Goal: Information Seeking & Learning: Find contact information

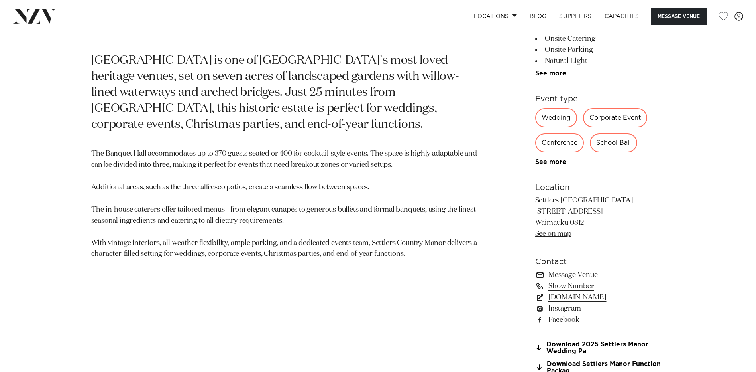
scroll to position [479, 0]
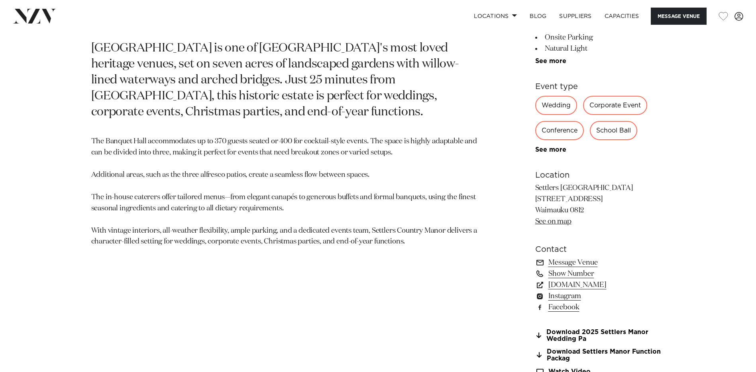
drag, startPoint x: 536, startPoint y: 187, endPoint x: 586, endPoint y: 215, distance: 57.5
click at [586, 215] on p "Settlers [GEOGRAPHIC_DATA] [STREET_ADDRESS] Waimauku 0812 See on map" at bounding box center [601, 205] width 130 height 45
drag, startPoint x: 586, startPoint y: 215, endPoint x: 563, endPoint y: 224, distance: 24.4
click at [563, 224] on link "See on map" at bounding box center [554, 221] width 36 height 7
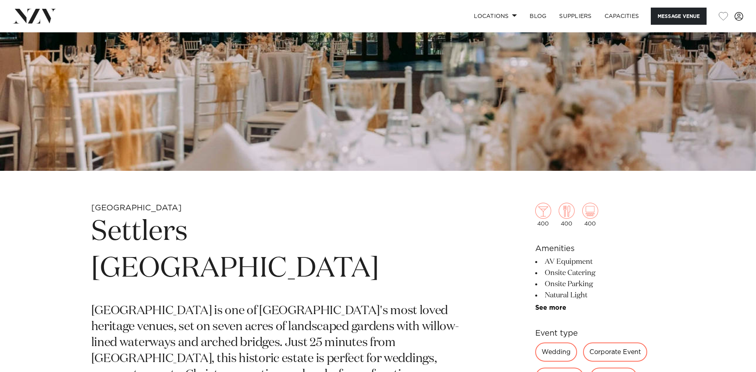
scroll to position [359, 0]
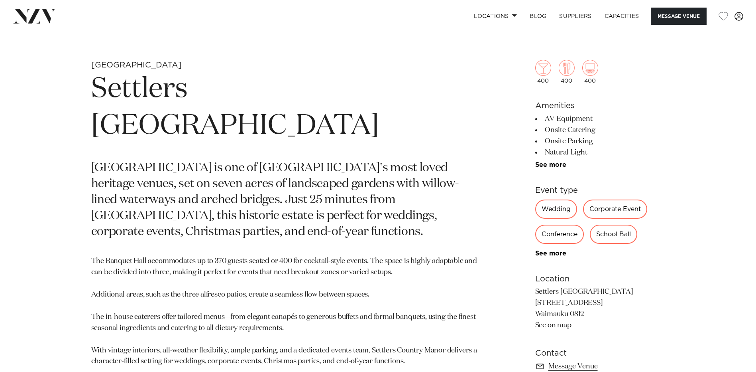
click at [640, 297] on p "Settlers [GEOGRAPHIC_DATA] [STREET_ADDRESS] Waimauku 0812 See on map" at bounding box center [601, 308] width 130 height 45
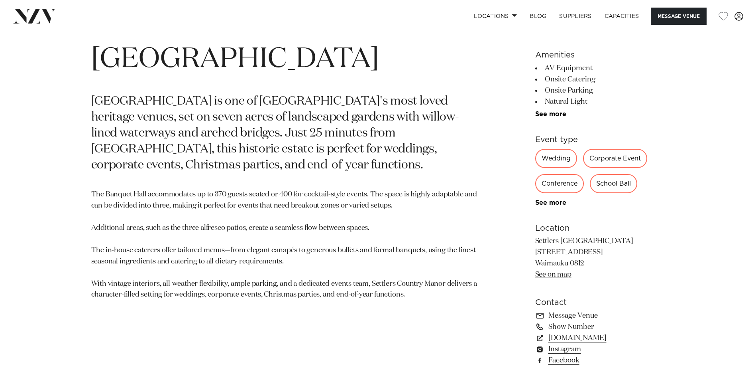
scroll to position [518, 0]
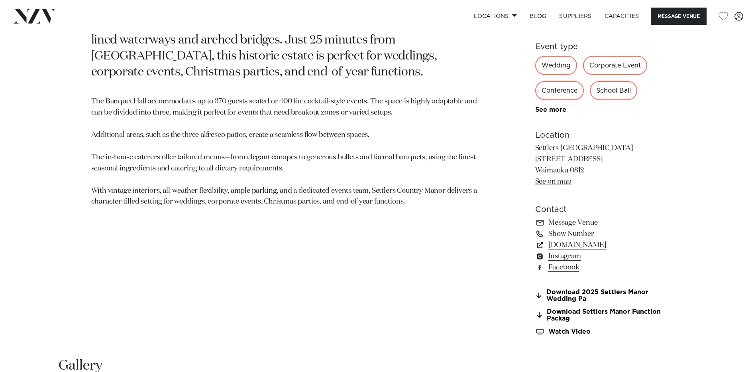
click at [604, 243] on link "[DOMAIN_NAME]" at bounding box center [601, 244] width 130 height 11
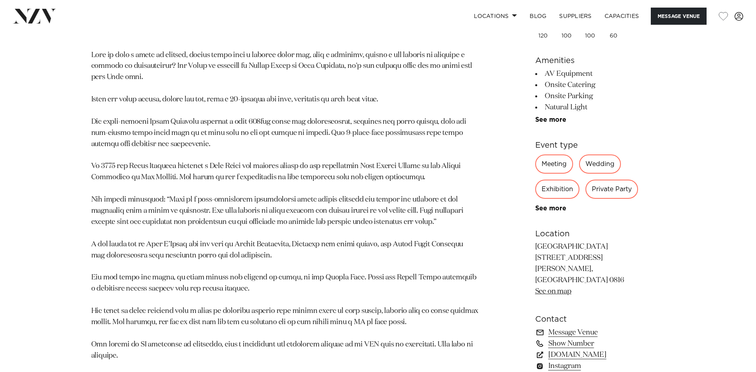
scroll to position [598, 0]
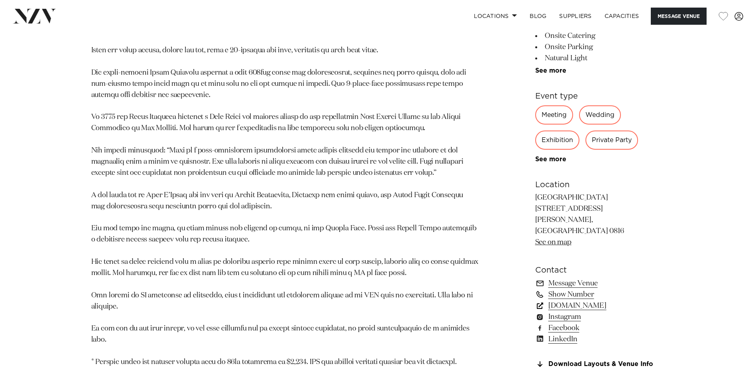
click at [595, 300] on link "simplyevents.co.nz" at bounding box center [601, 305] width 130 height 11
